Goal: Information Seeking & Learning: Learn about a topic

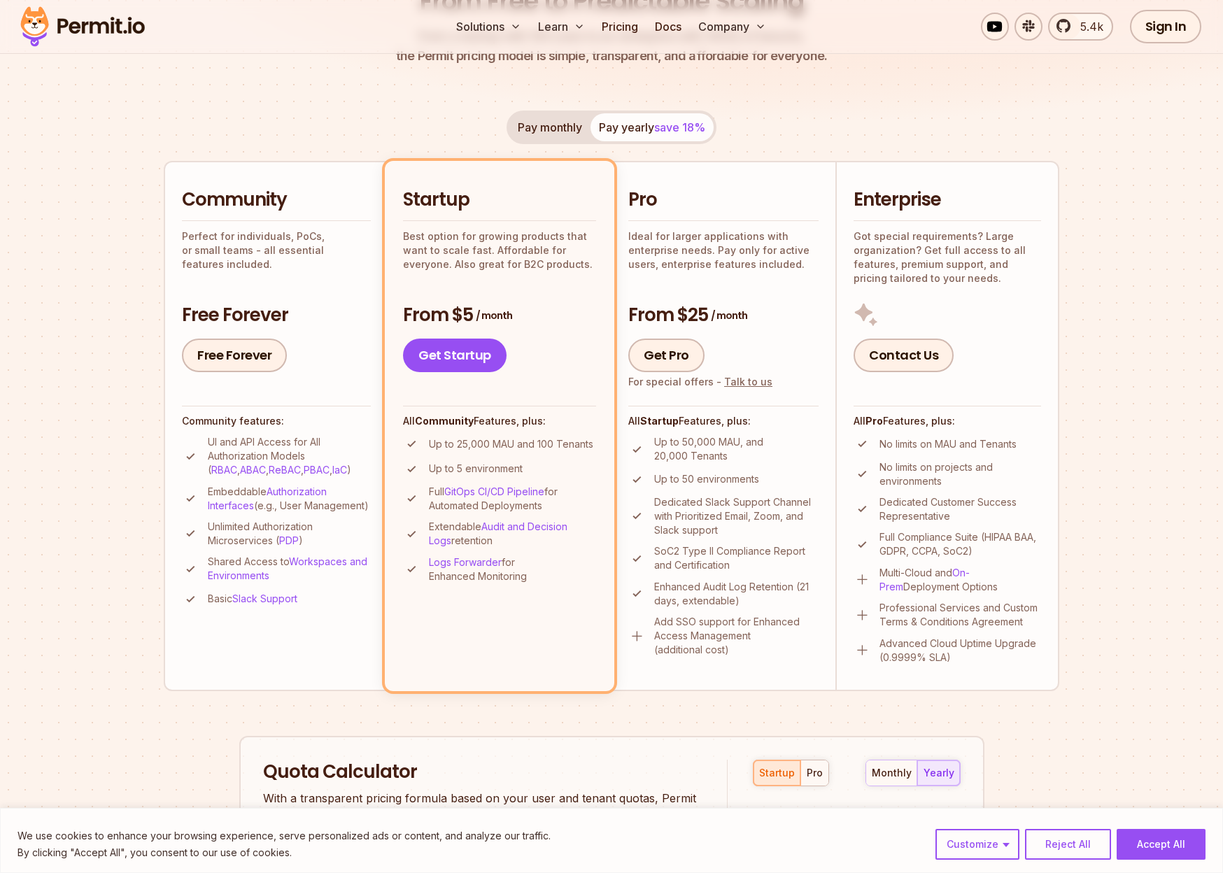
scroll to position [206, 0]
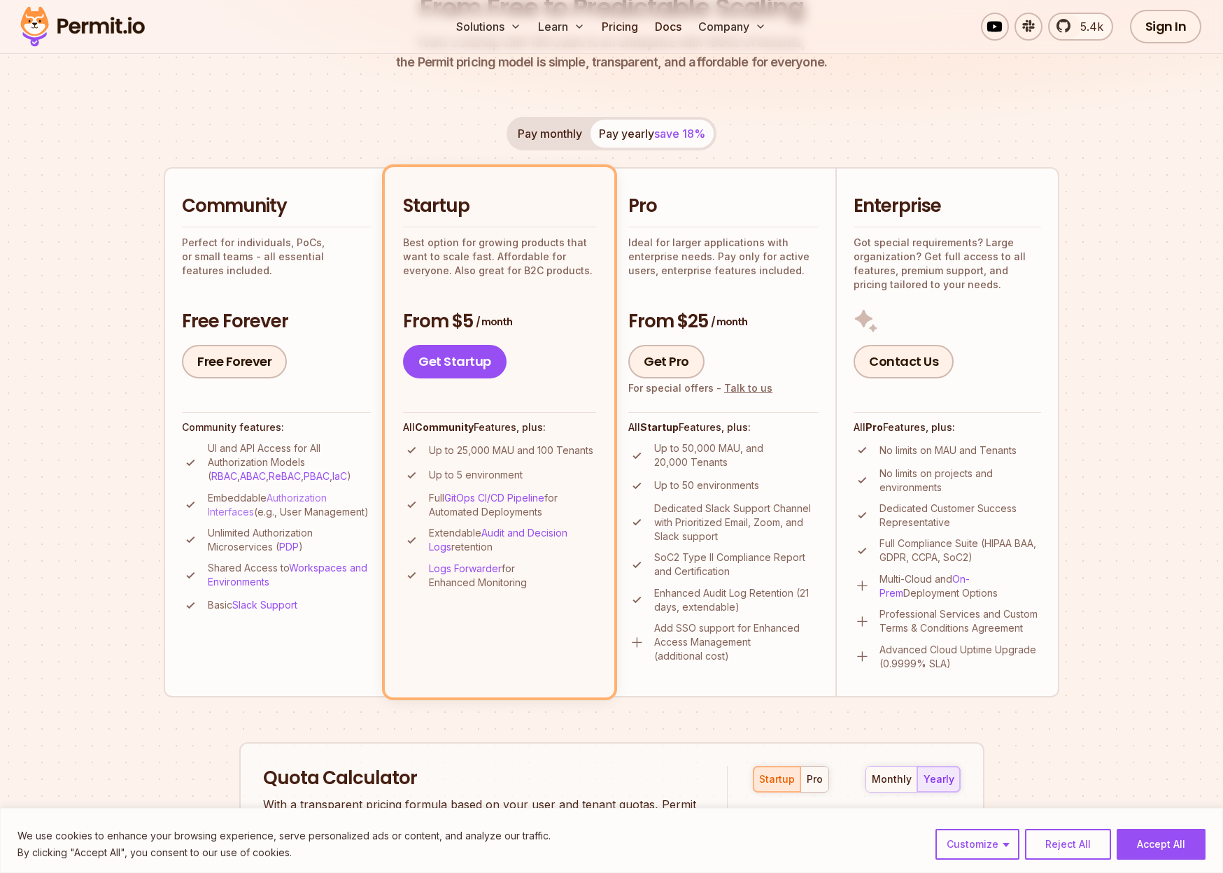
click at [238, 513] on link "Authorization Interfaces" at bounding box center [267, 505] width 119 height 26
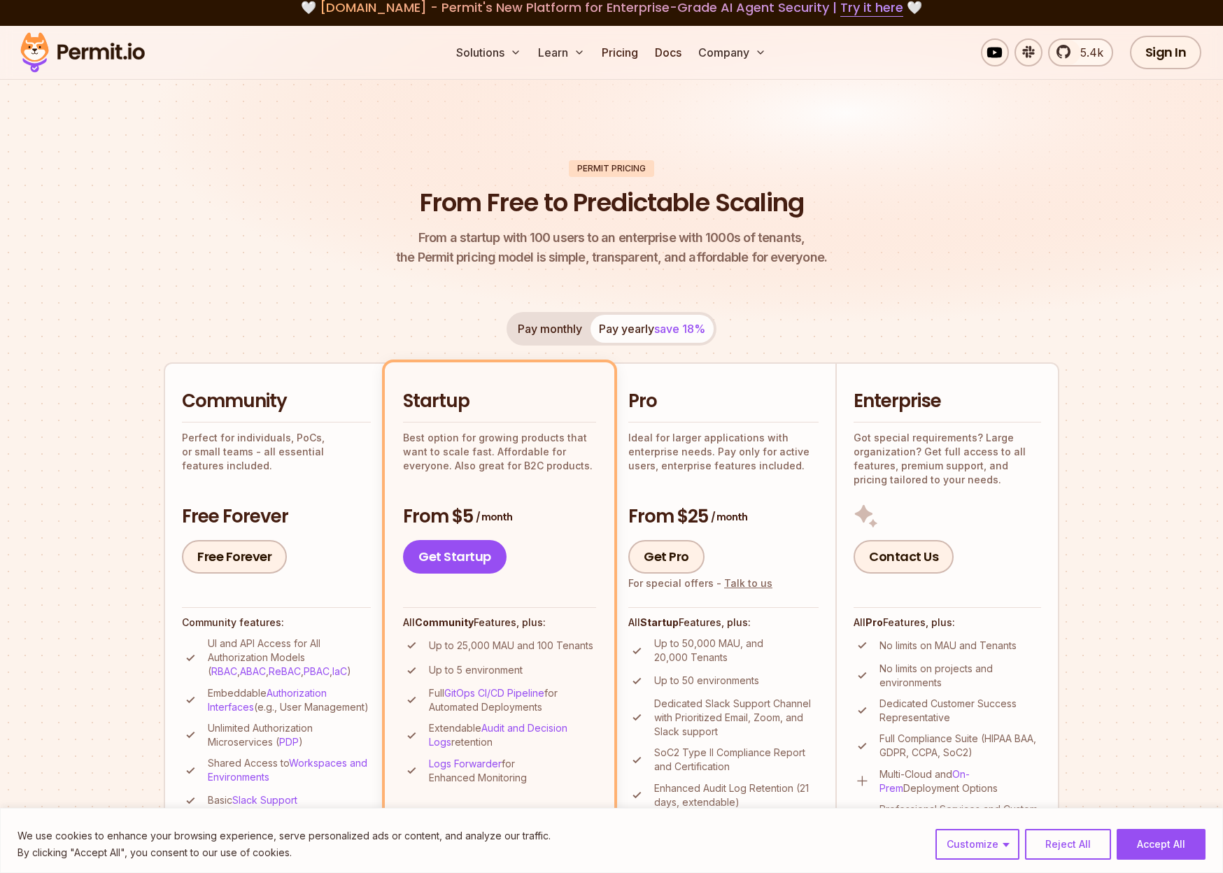
scroll to position [0, 0]
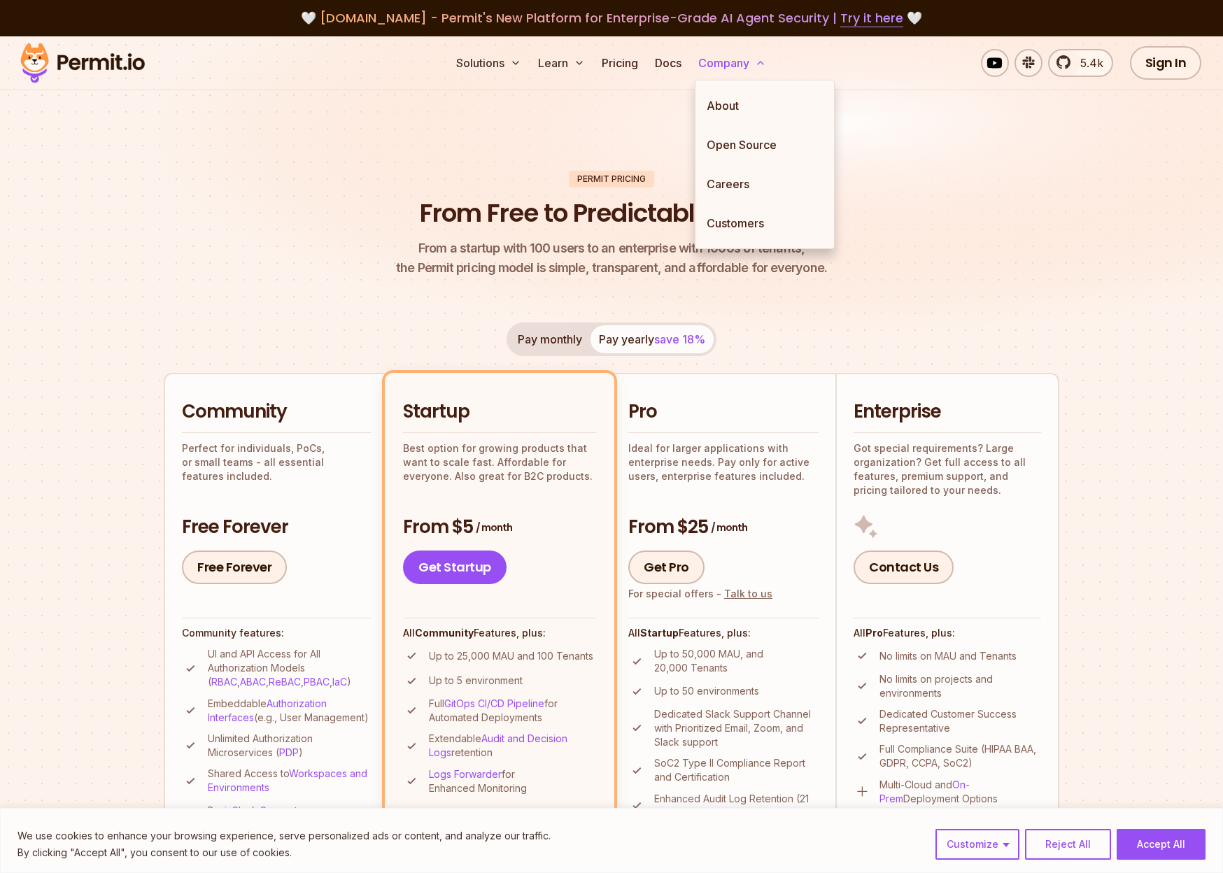
click at [725, 64] on button "Company" at bounding box center [732, 63] width 79 height 28
click at [724, 99] on link "About" at bounding box center [765, 105] width 139 height 39
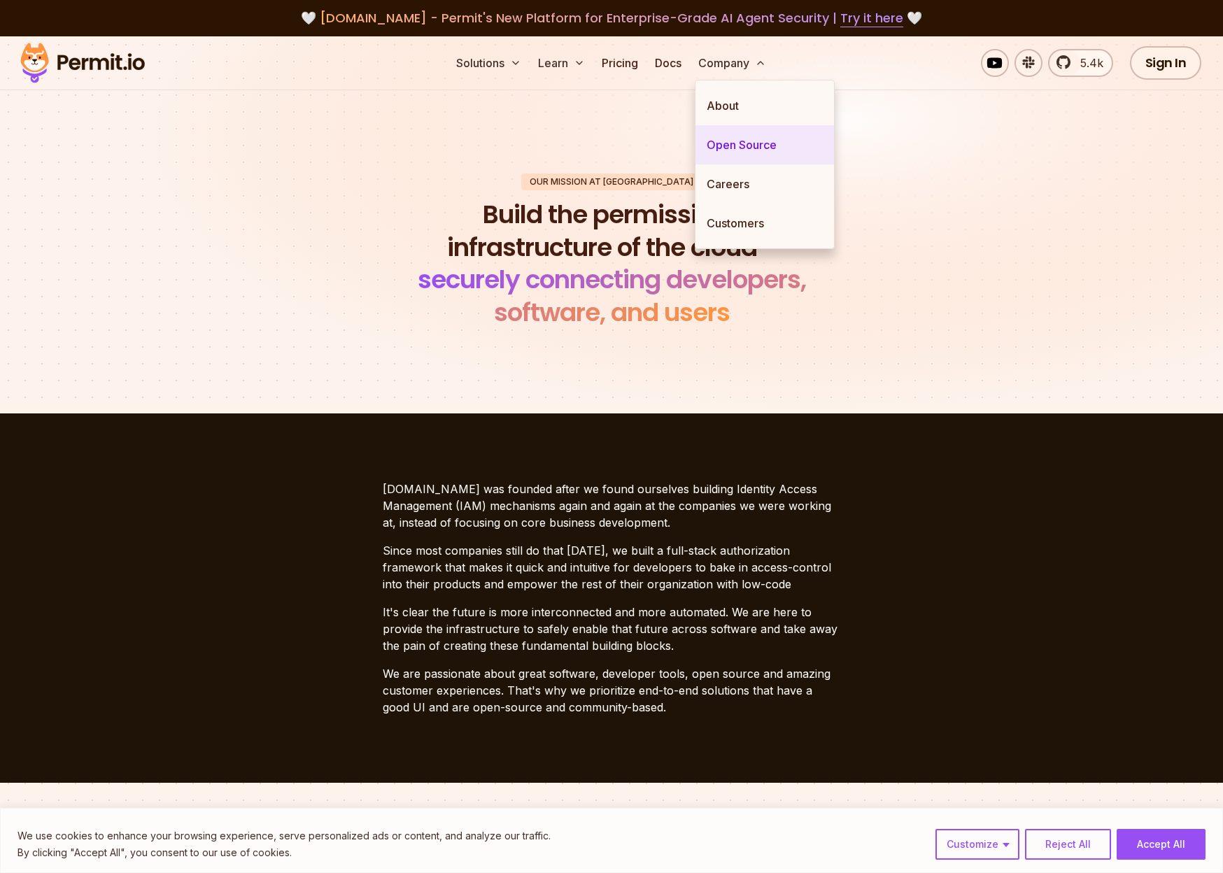
click at [727, 137] on link "Open Source" at bounding box center [765, 144] width 139 height 39
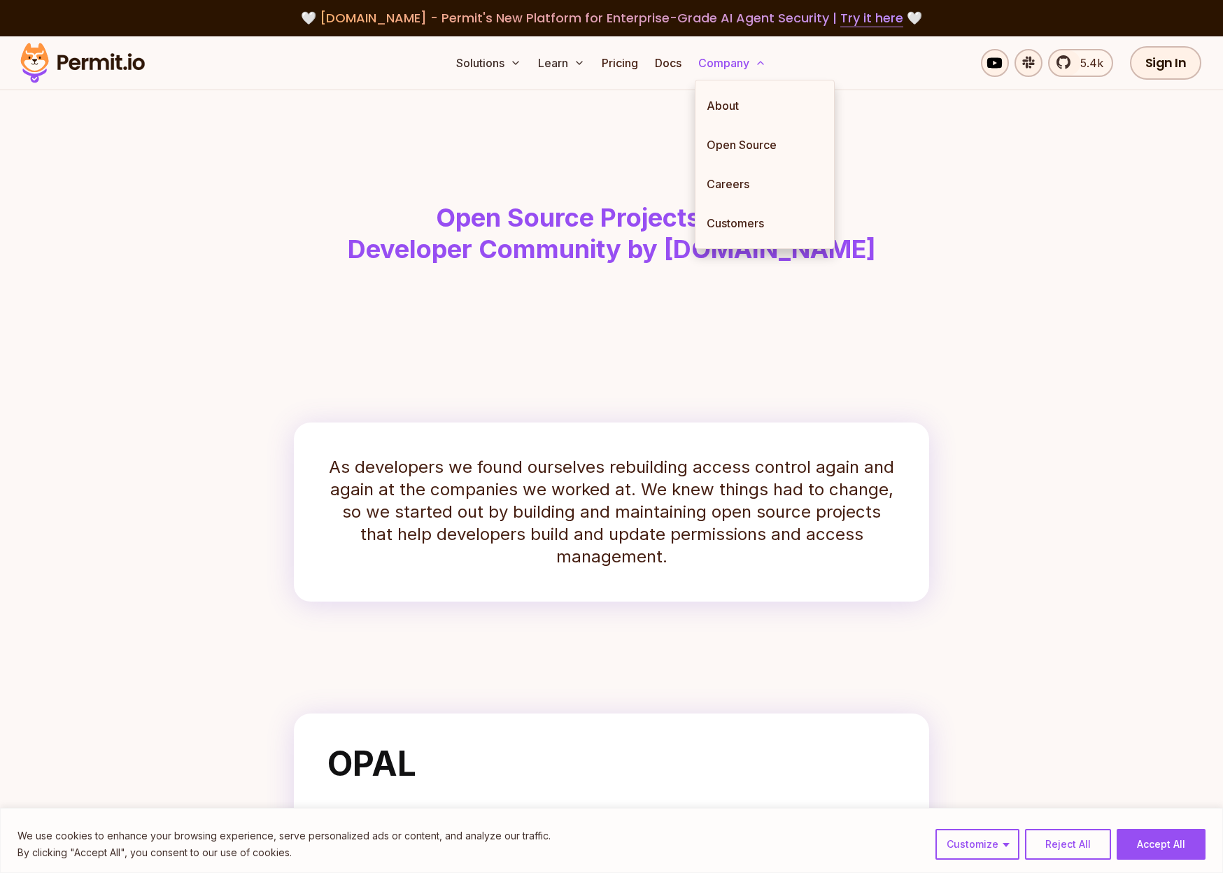
click at [745, 59] on button "Company" at bounding box center [732, 63] width 79 height 28
click at [743, 105] on link "About" at bounding box center [765, 105] width 139 height 39
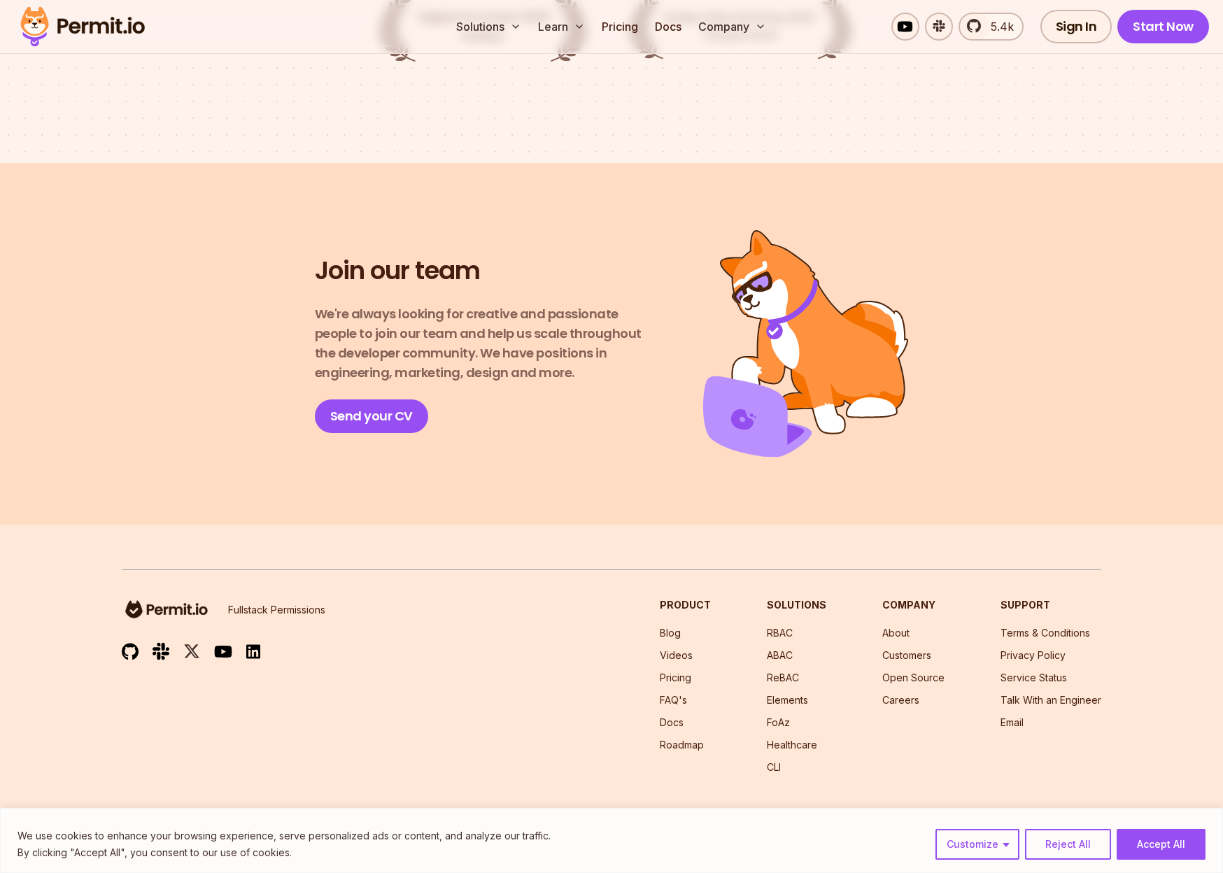
scroll to position [2264, 0]
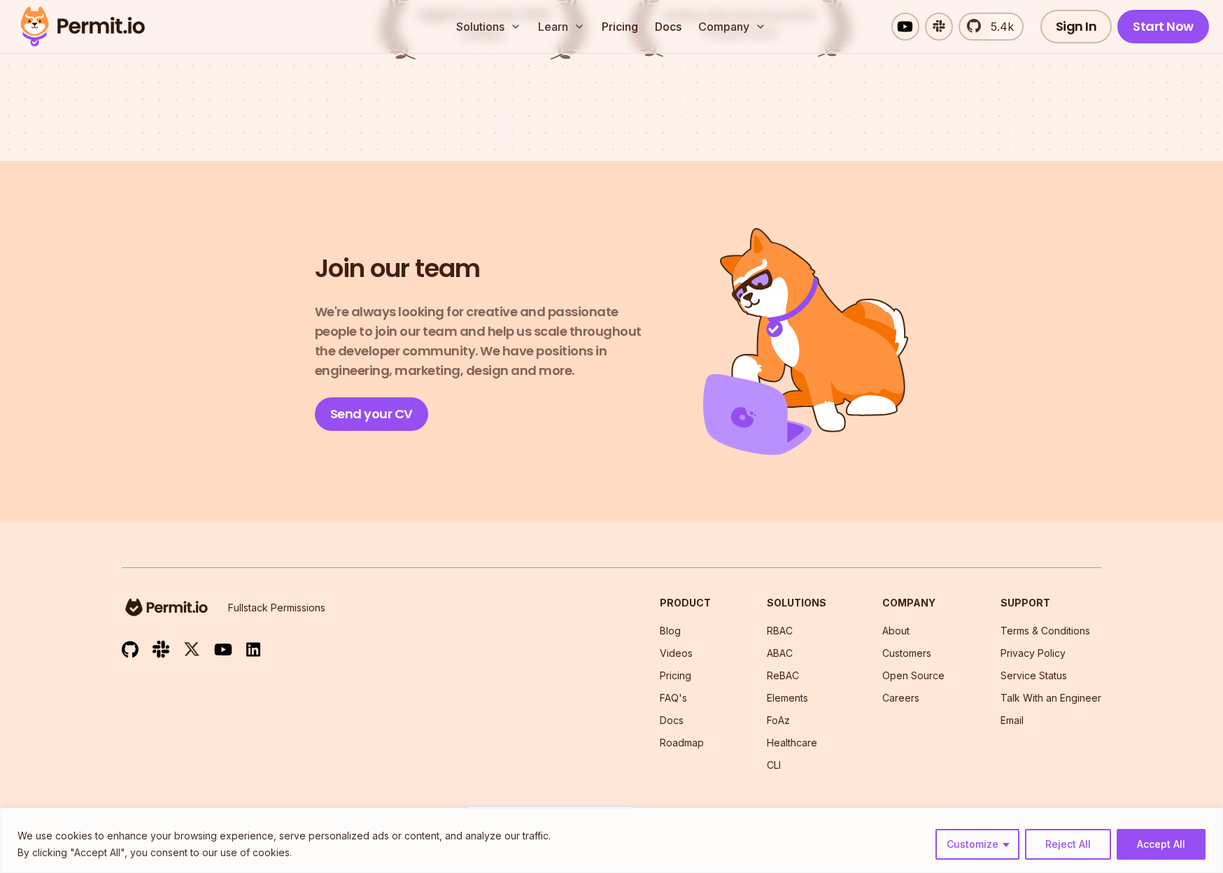
click at [540, 806] on img at bounding box center [550, 825] width 175 height 38
